Goal: Information Seeking & Learning: Check status

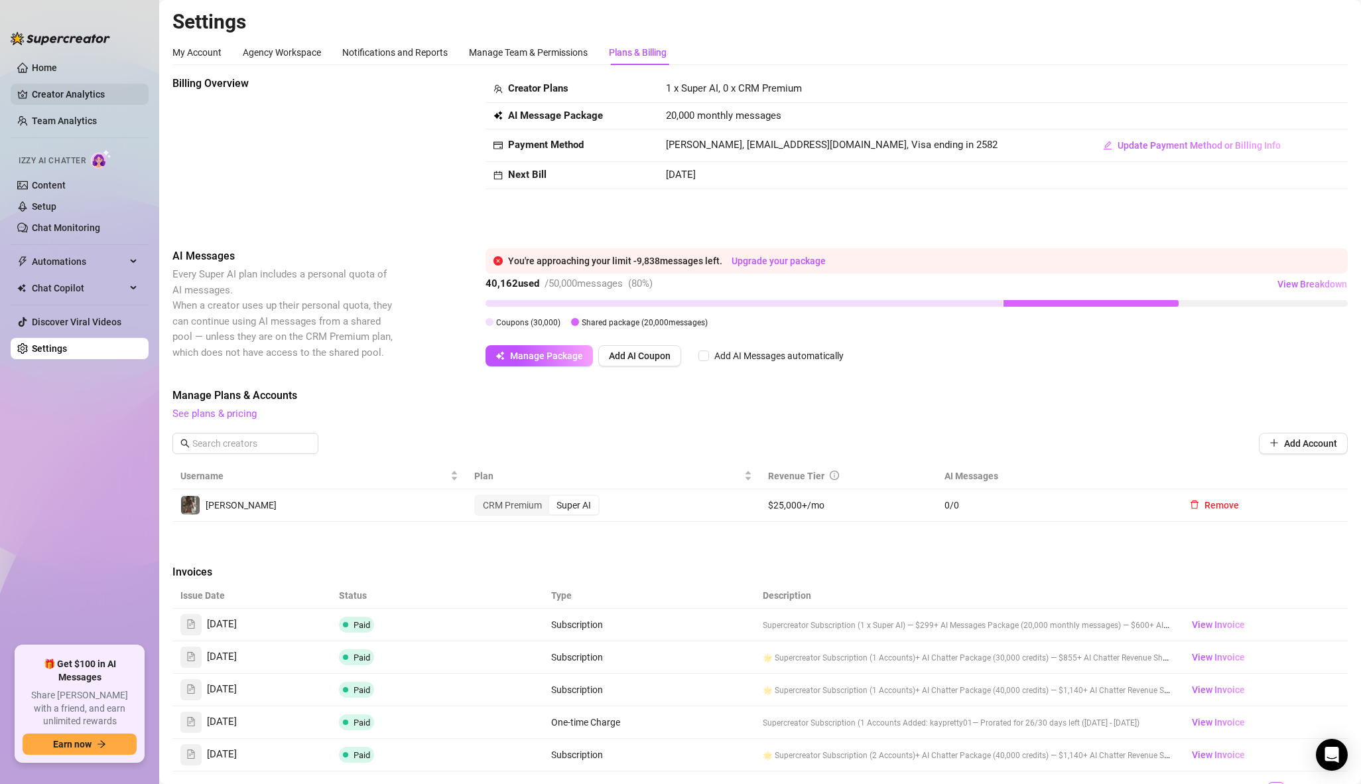
click at [85, 98] on link "Creator Analytics" at bounding box center [85, 94] width 106 height 21
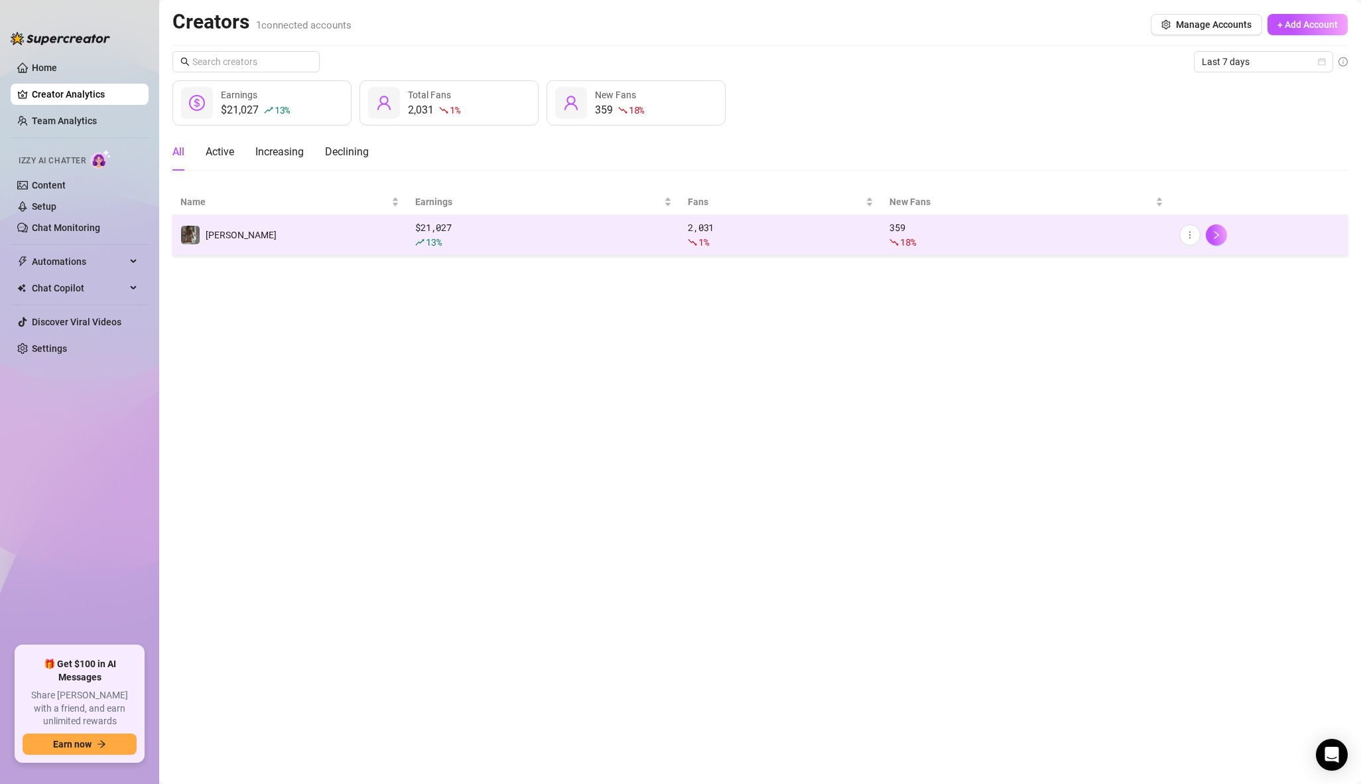
click at [912, 223] on div "359 18 %" at bounding box center [1027, 234] width 274 height 29
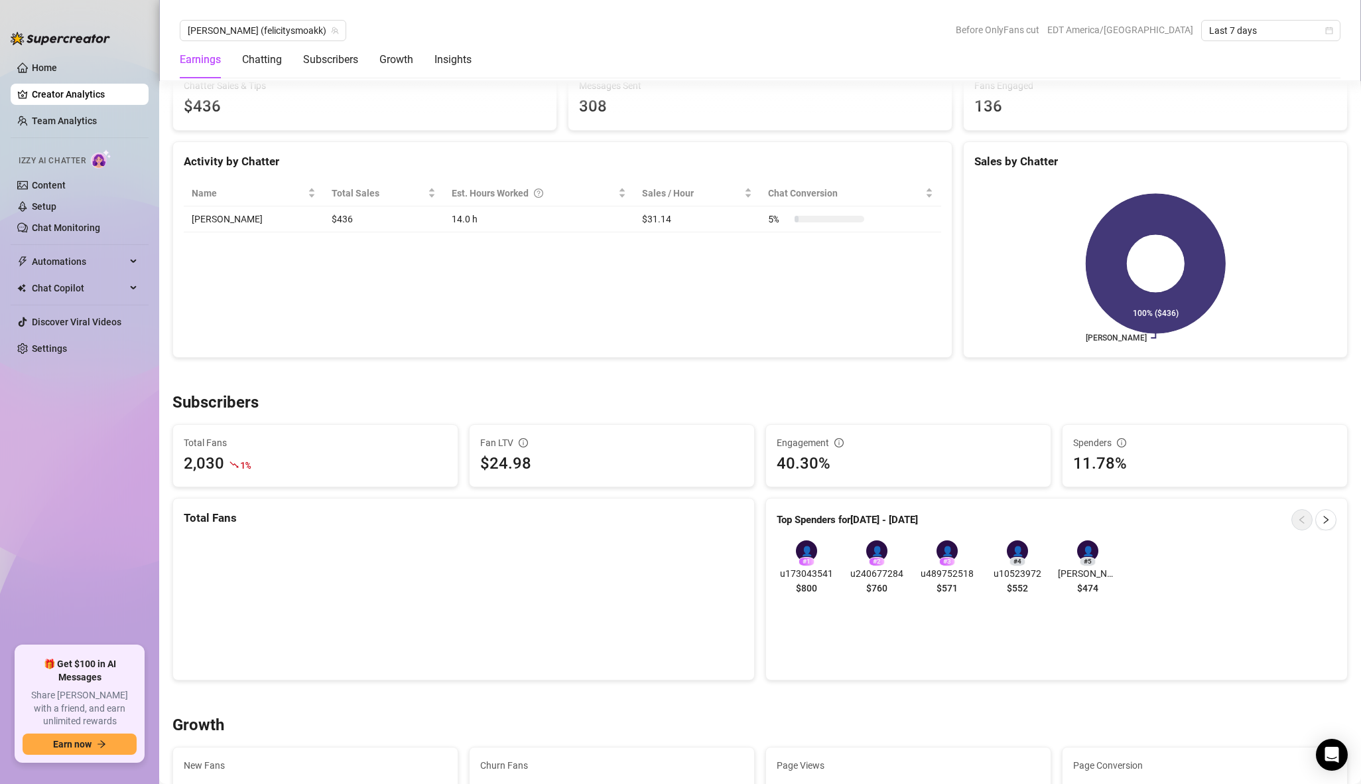
scroll to position [521, 0]
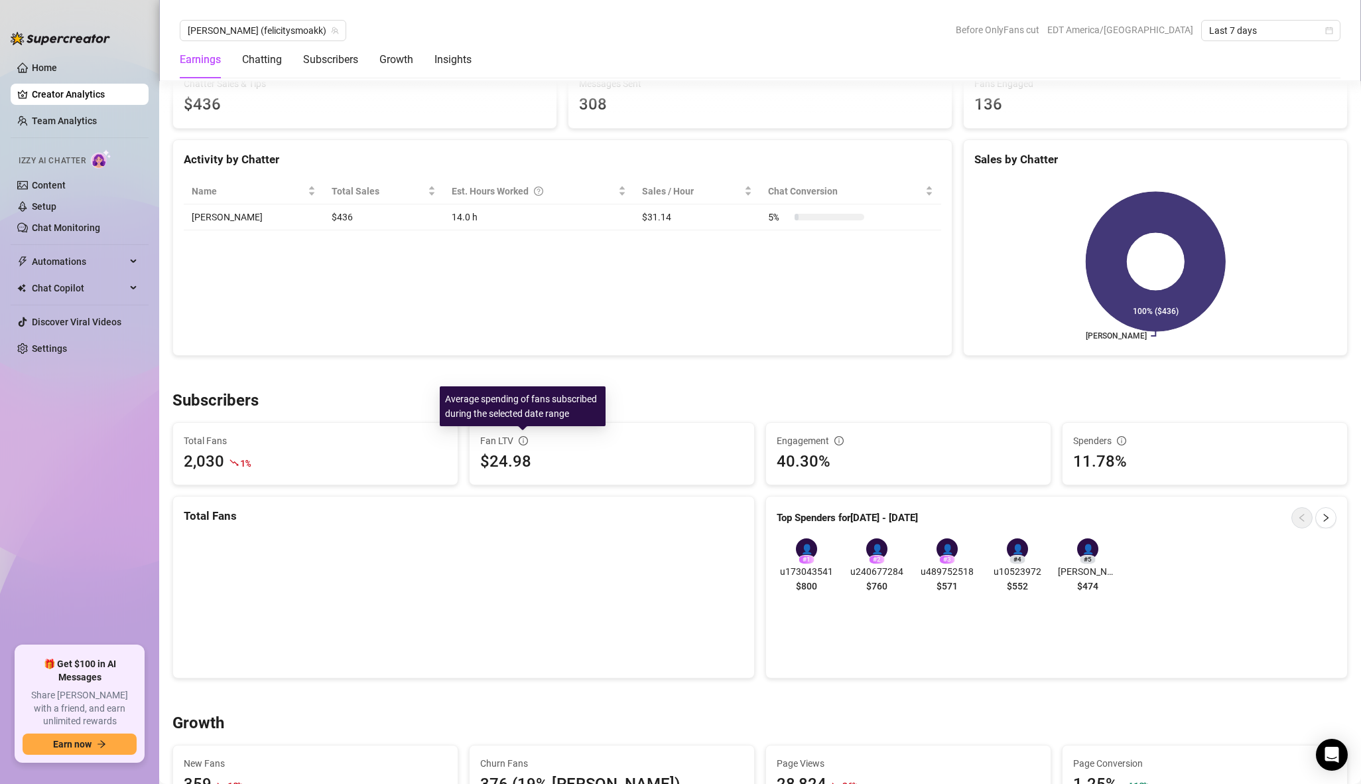
click at [521, 442] on icon "info-circle" at bounding box center [523, 440] width 9 height 9
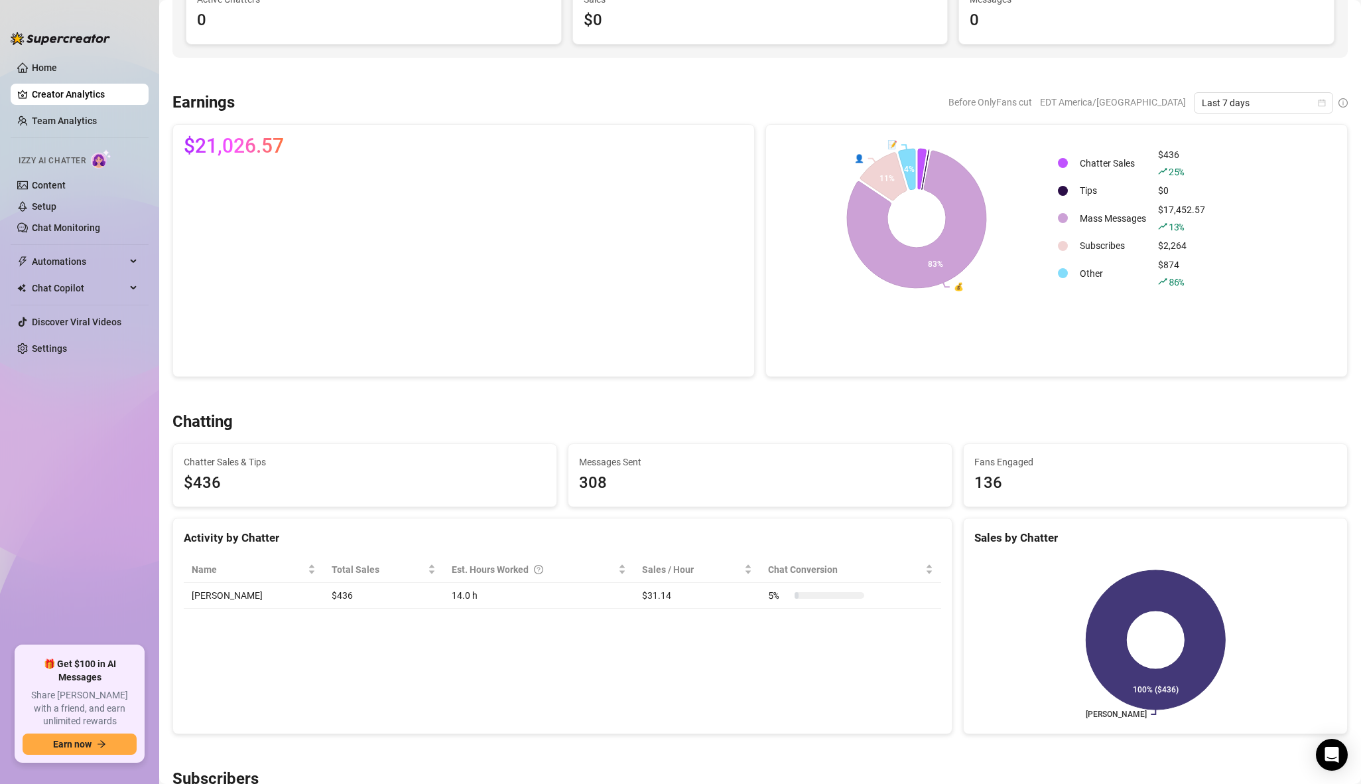
scroll to position [0, 0]
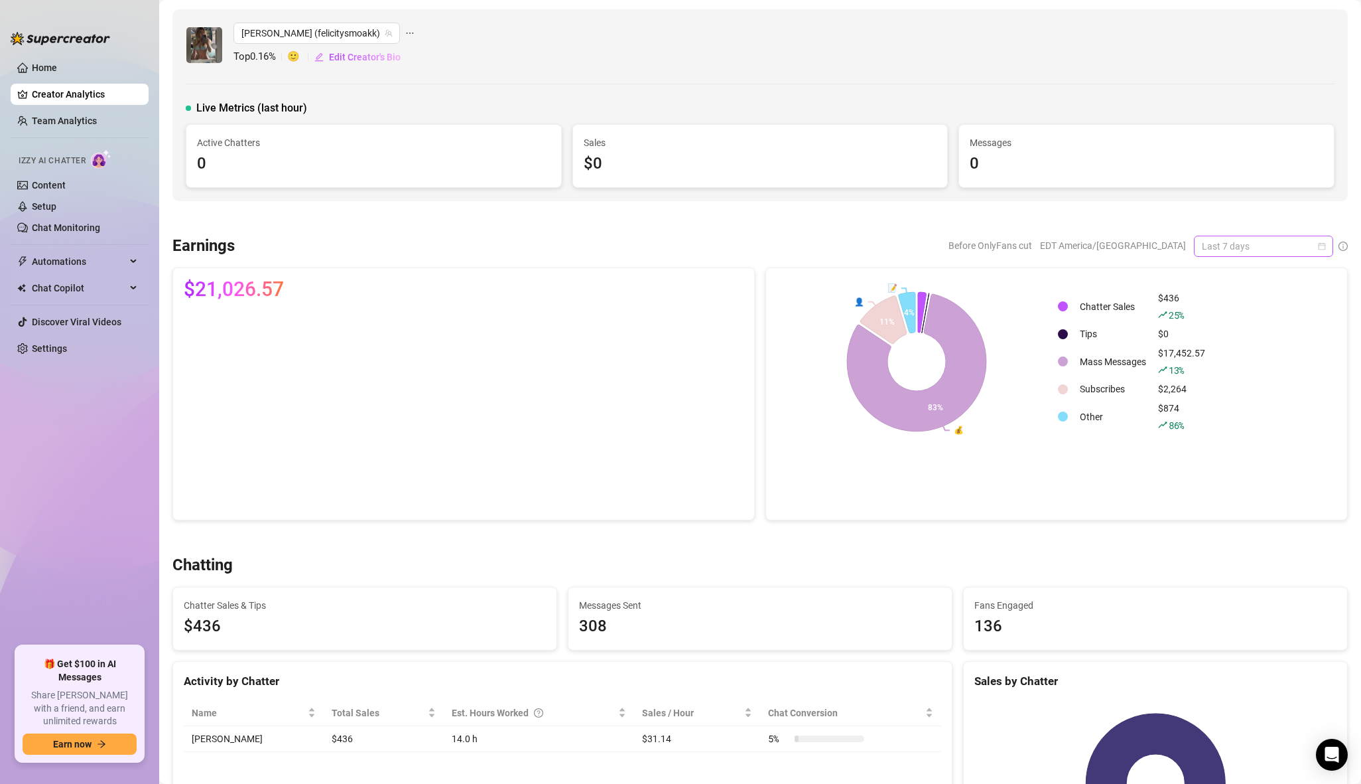
click at [1213, 248] on span "Last 7 days" at bounding box center [1263, 246] width 123 height 20
click at [1212, 313] on div "Last 30 days" at bounding box center [1264, 314] width 118 height 15
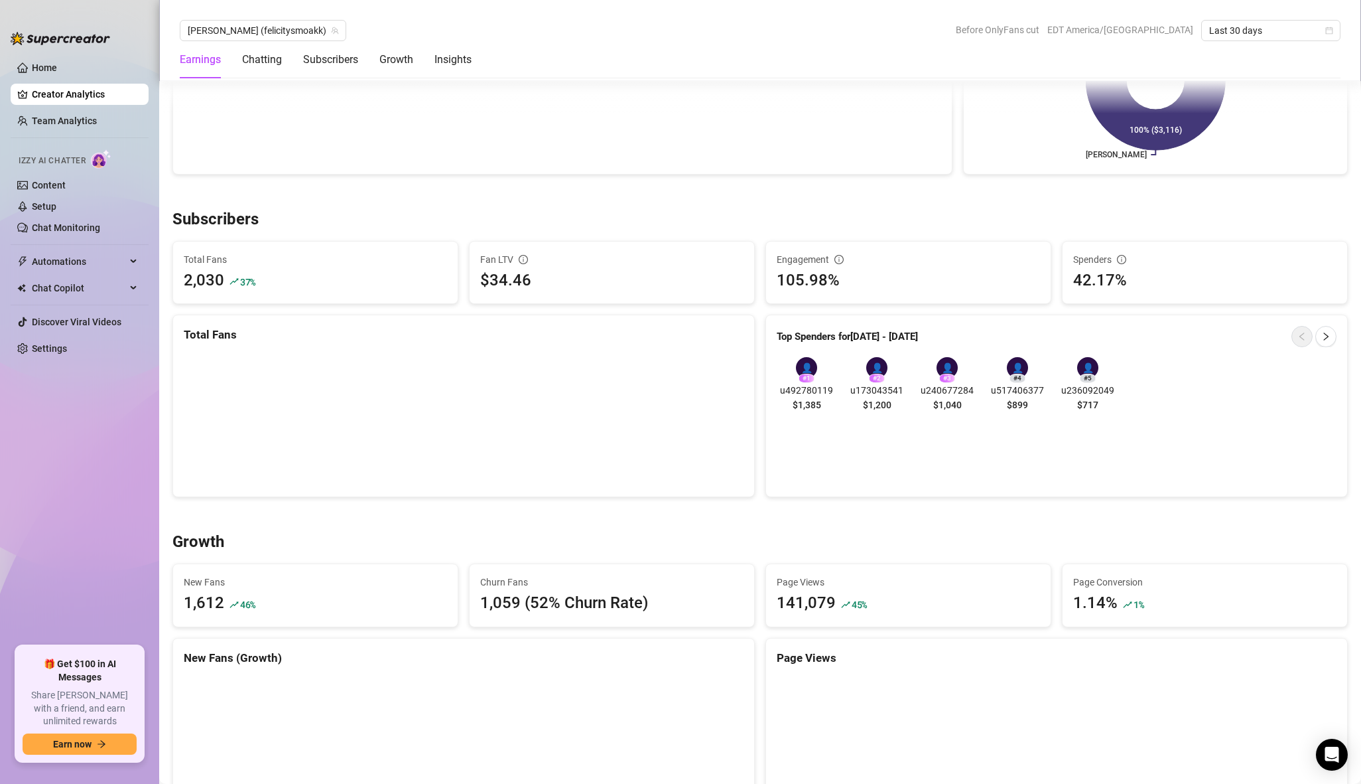
scroll to position [734, 0]
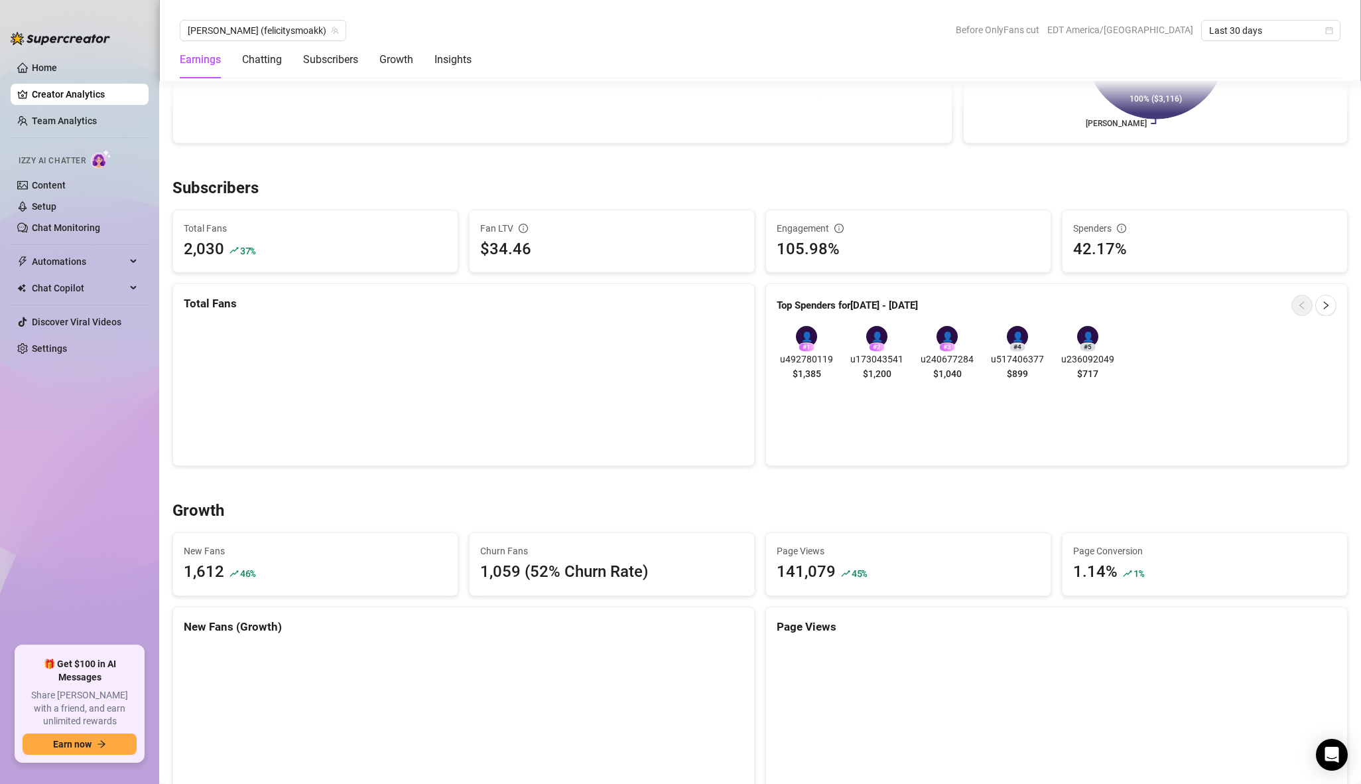
click at [537, 571] on div "1,059 (52% Churn Rate)" at bounding box center [611, 571] width 263 height 25
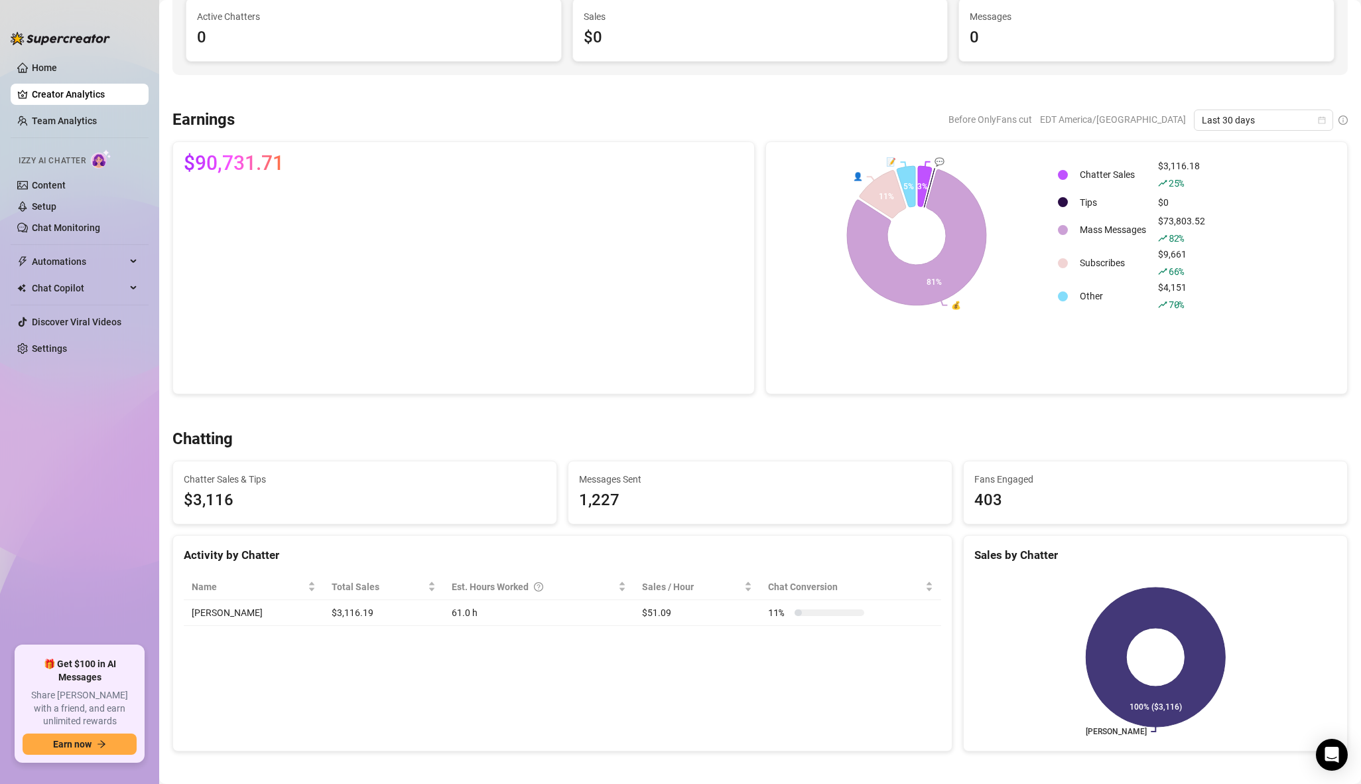
scroll to position [0, 0]
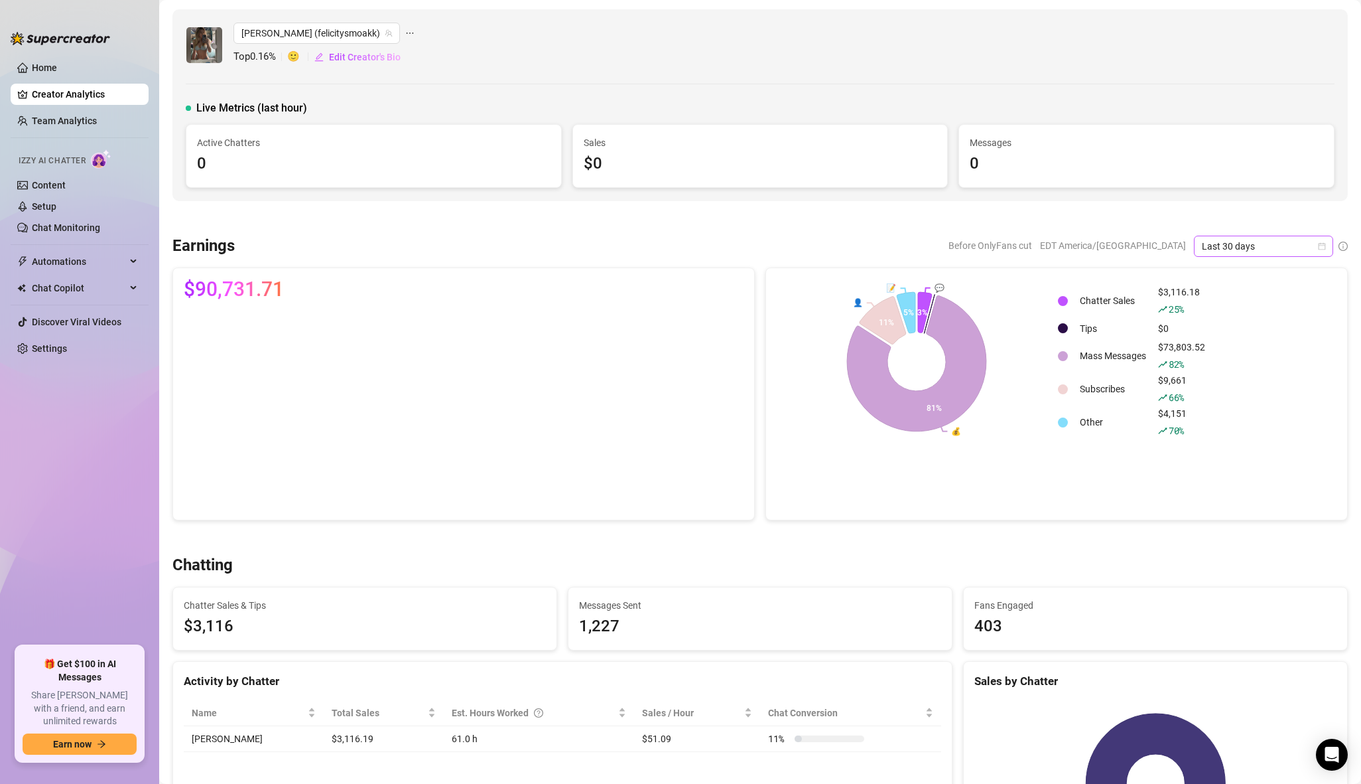
click at [1230, 241] on span "Last 30 days" at bounding box center [1263, 246] width 123 height 20
click at [1217, 328] on div "Last 90 days" at bounding box center [1264, 335] width 118 height 15
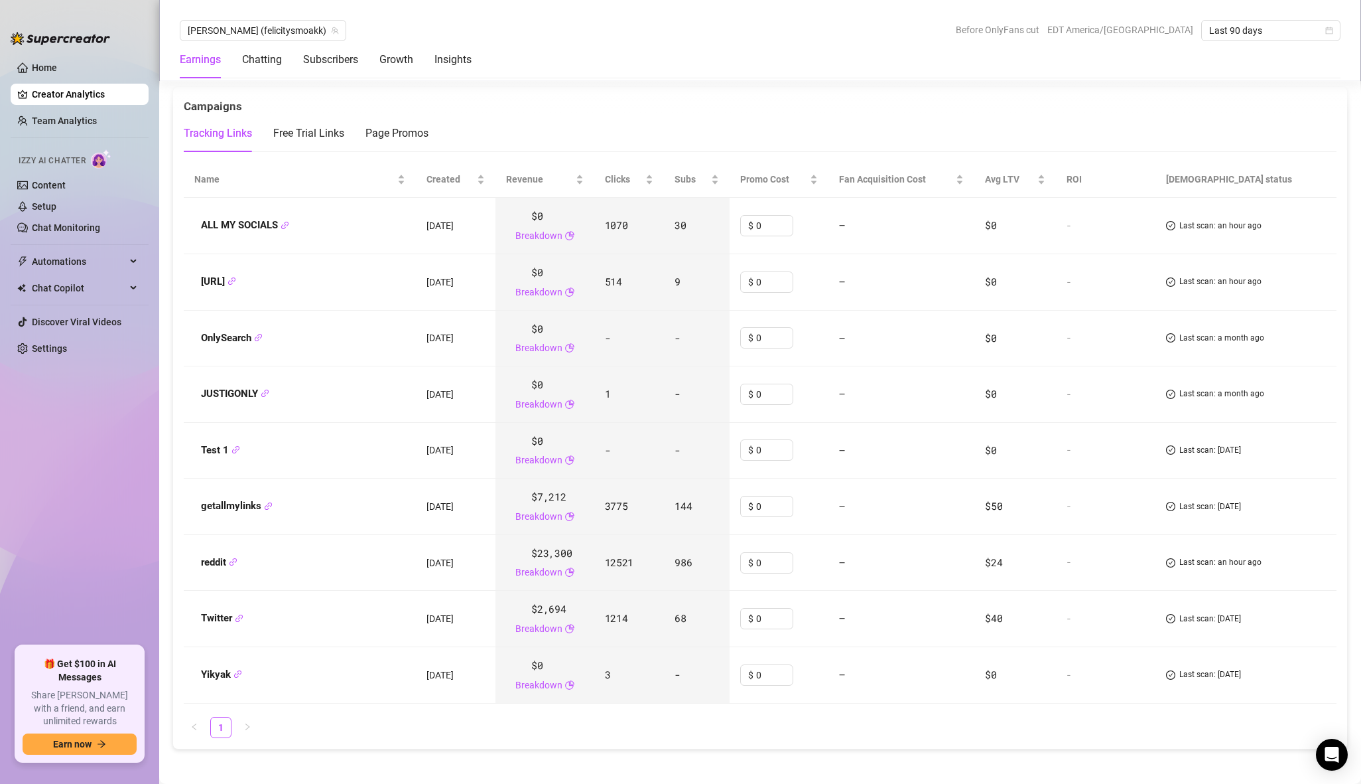
scroll to position [1548, 0]
